Goal: Transaction & Acquisition: Book appointment/travel/reservation

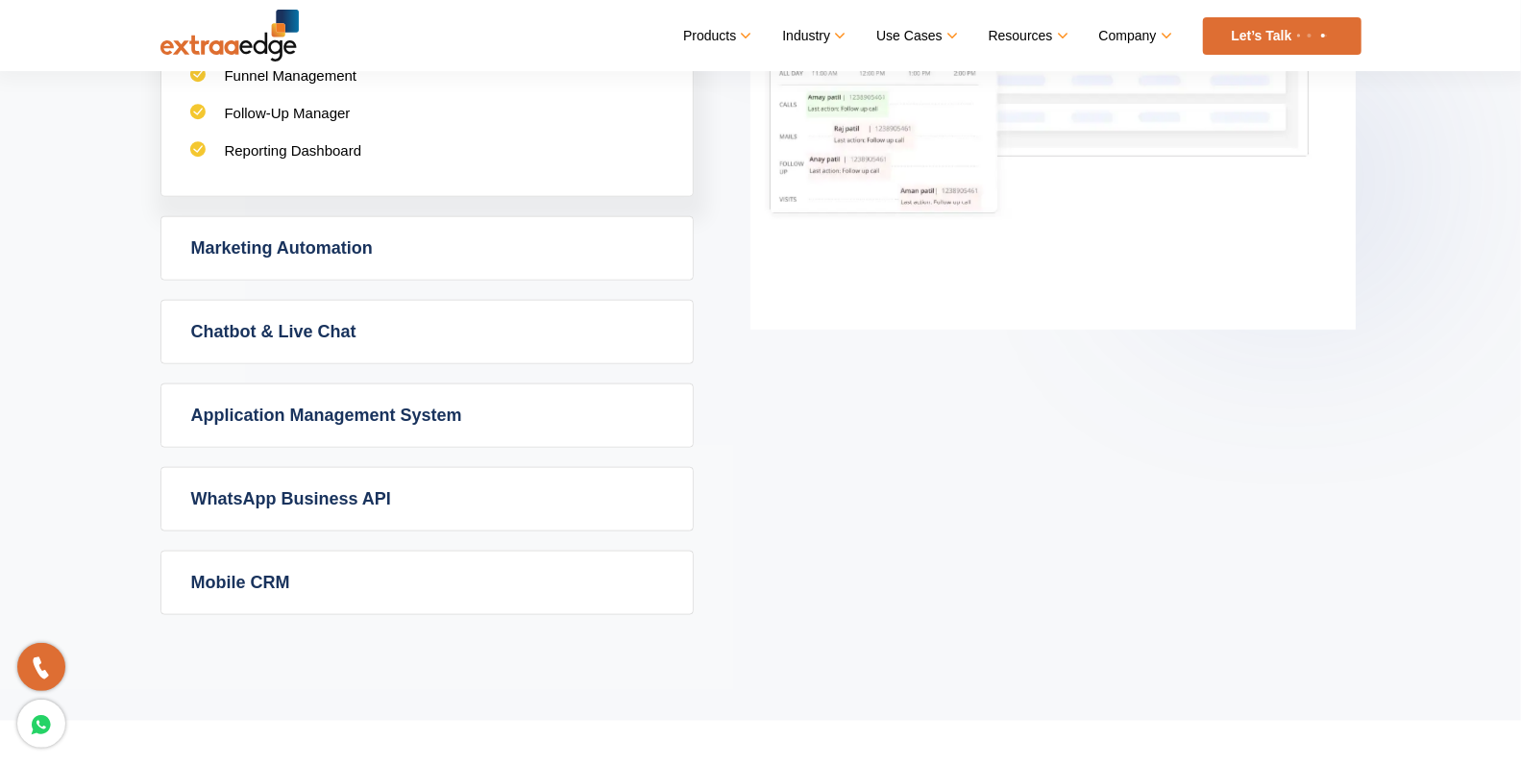
scroll to position [1268, 0]
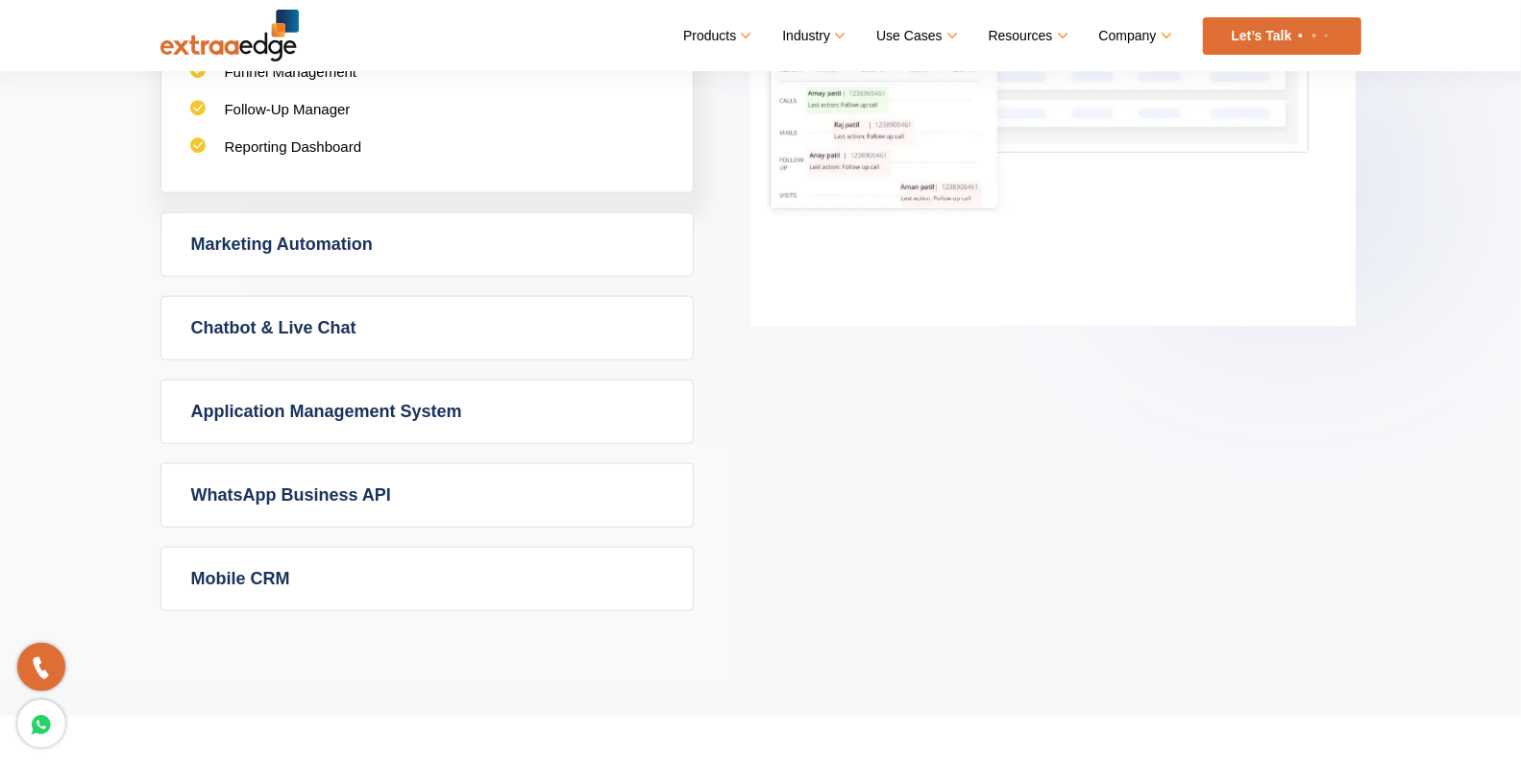
click at [1247, 39] on link "Let’s Talk" at bounding box center [1282, 35] width 159 height 37
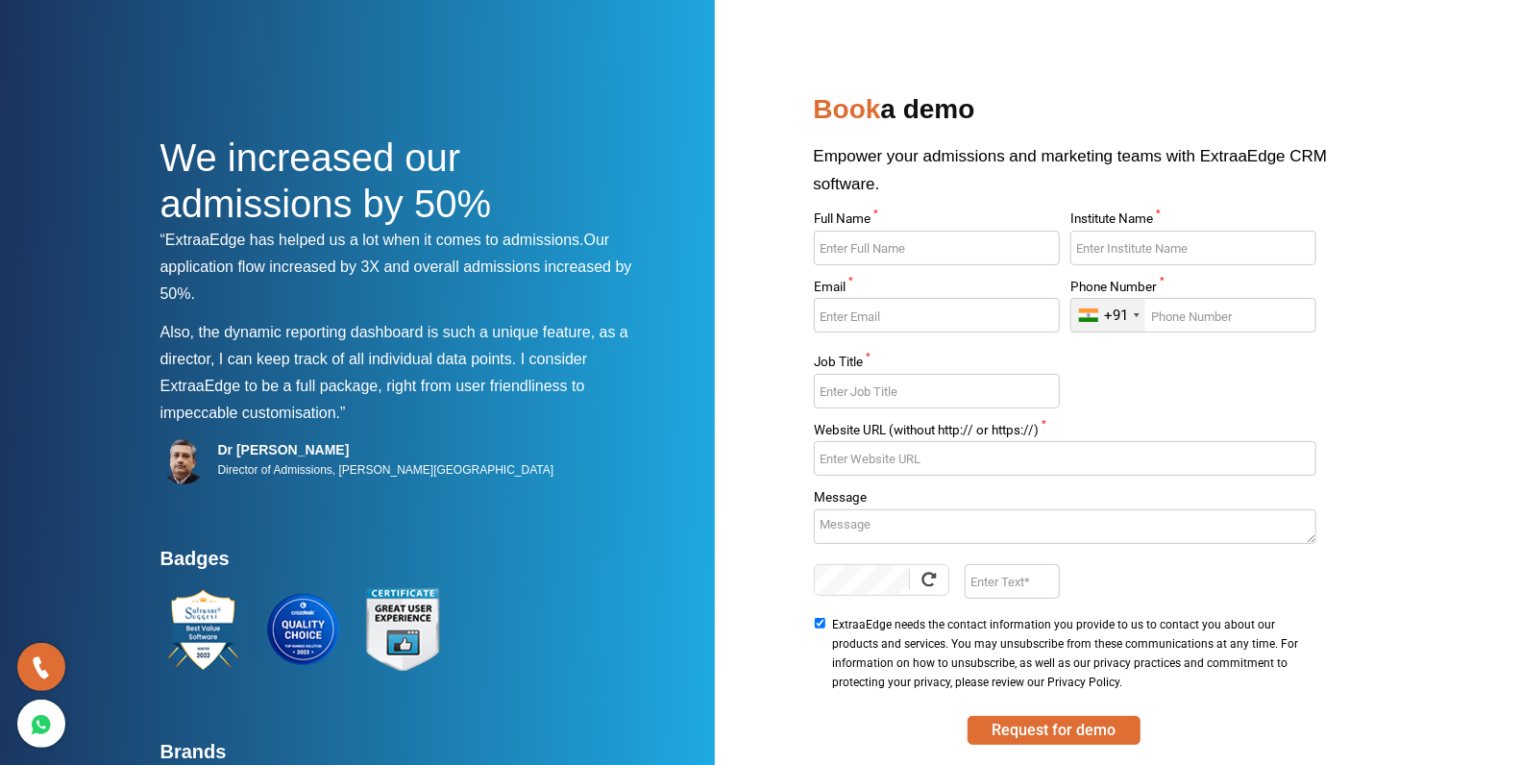
click at [404, 18] on nav at bounding box center [760, 31] width 1201 height 62
click at [664, 132] on div "We increased our admissions by 50% “ExtraaEdge has helped us a lot when it come…" at bounding box center [760, 451] width 1201 height 731
click at [791, 7] on nav at bounding box center [760, 31] width 1201 height 62
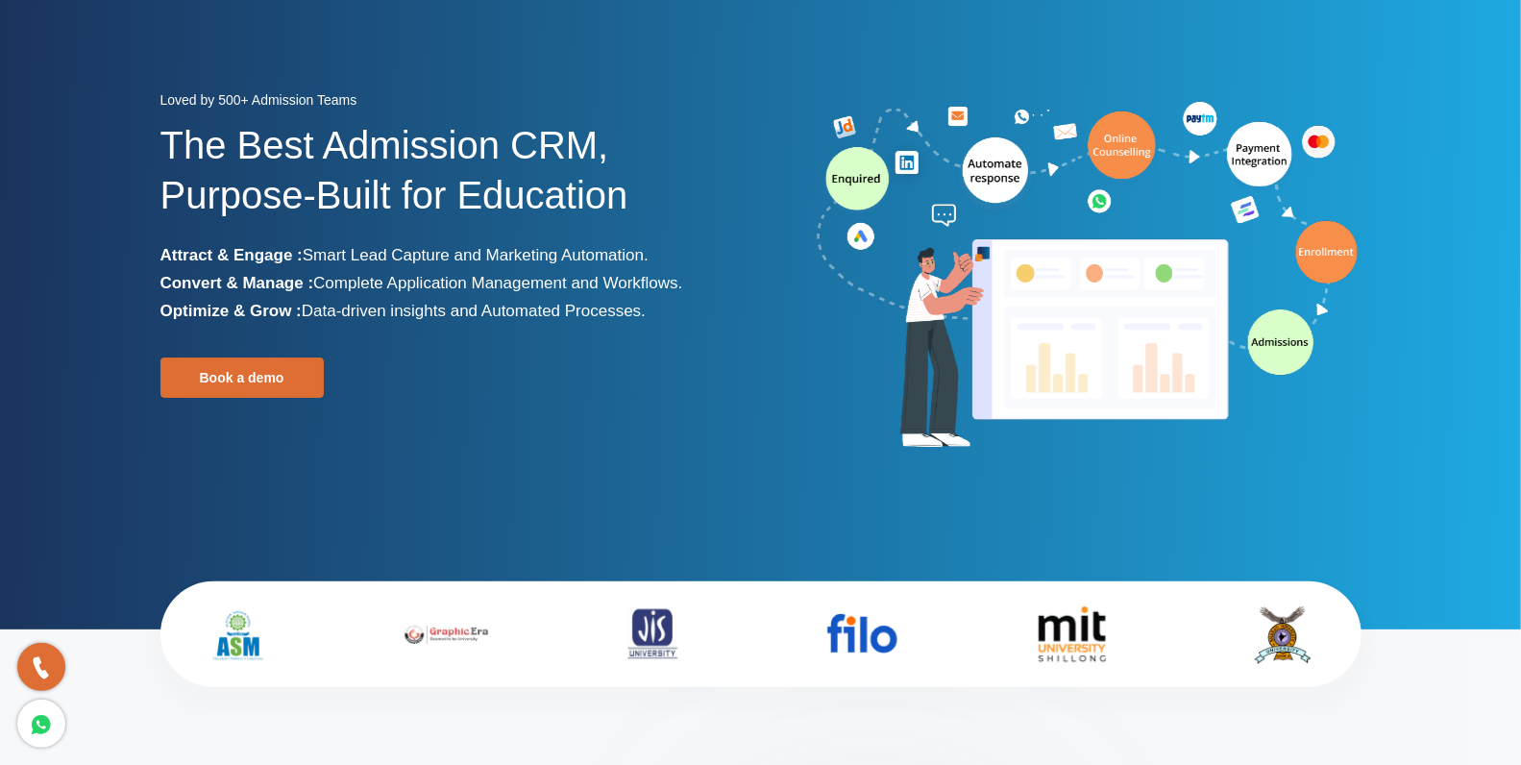
scroll to position [103, 0]
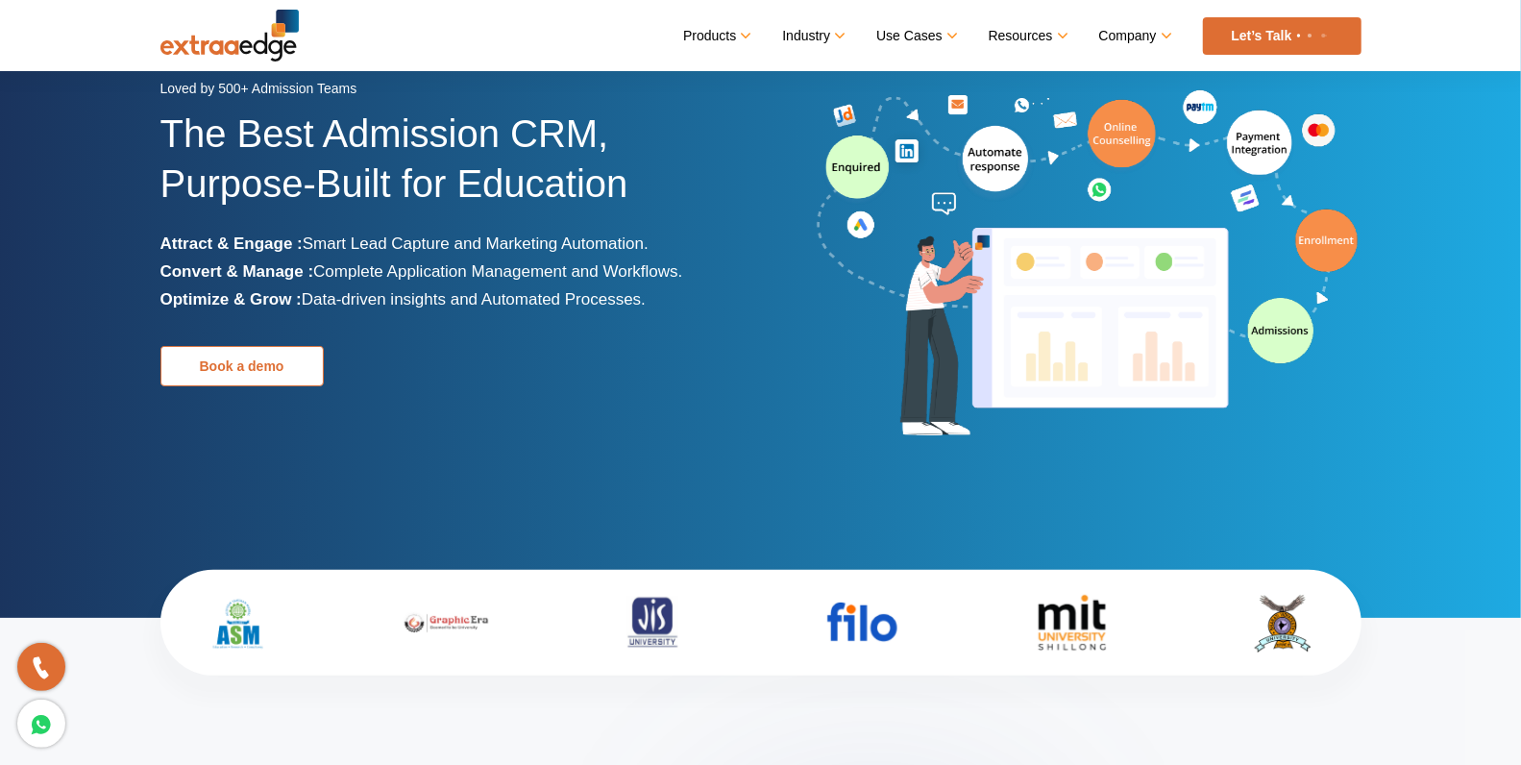
click at [266, 377] on link "Book a demo" at bounding box center [241, 366] width 163 height 40
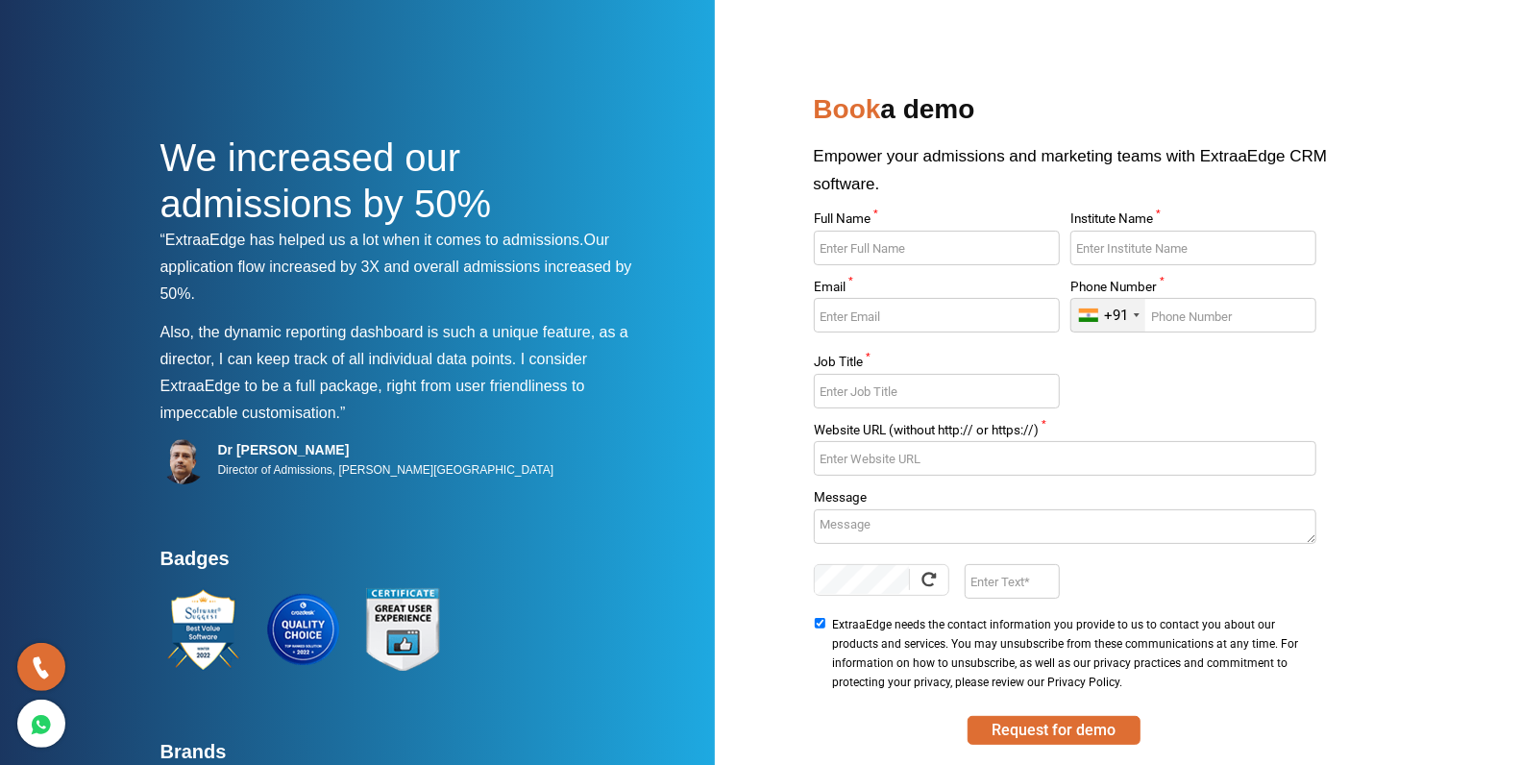
scroll to position [99, 0]
